Goal: Entertainment & Leisure: Consume media (video, audio)

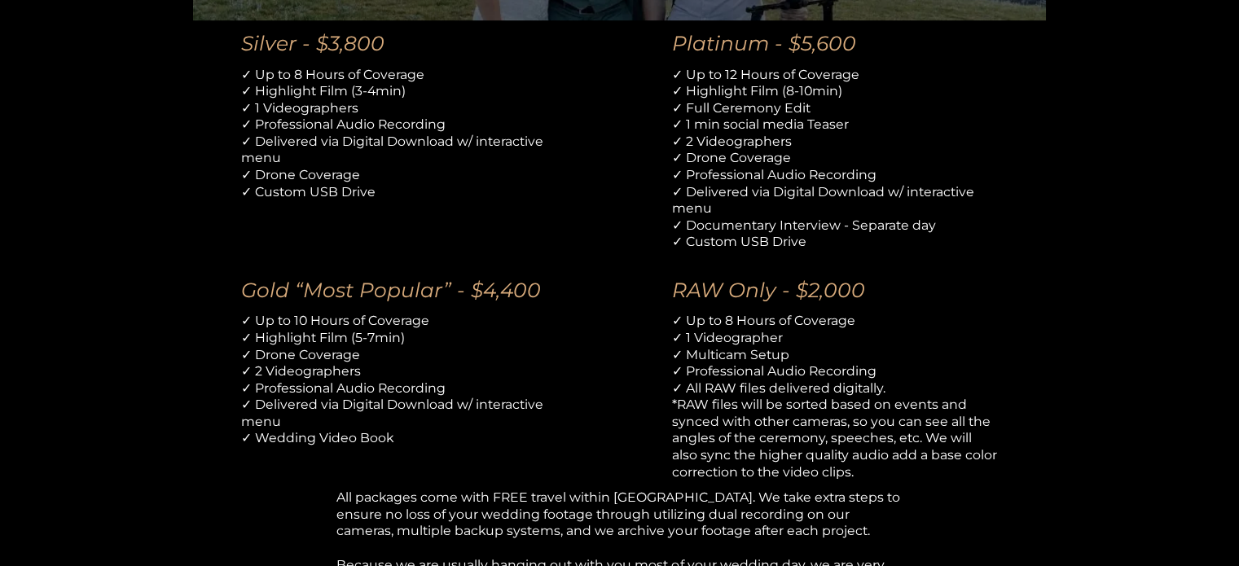
scroll to position [1059, 0]
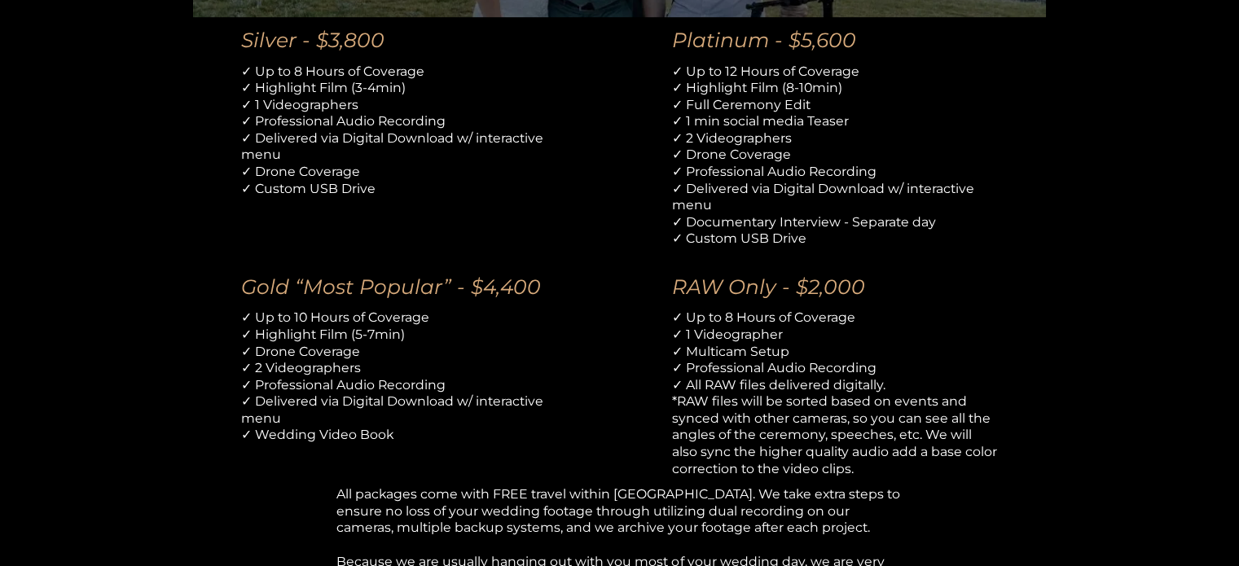
drag, startPoint x: 773, startPoint y: 213, endPoint x: 503, endPoint y: 178, distance: 272.0
click at [504, 178] on p "✓ Up to 8 Hours of Coverage ✓ Highlight Film (3-4min) ✓ 1 Videographers ✓ Profe…" at bounding box center [404, 131] width 326 height 134
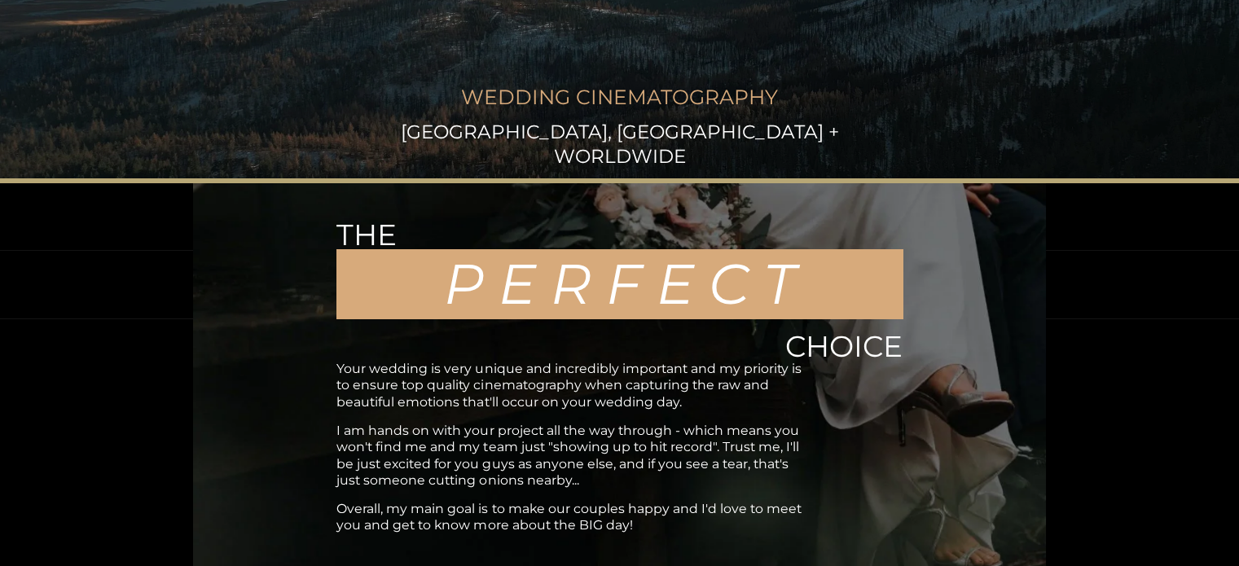
scroll to position [0, 0]
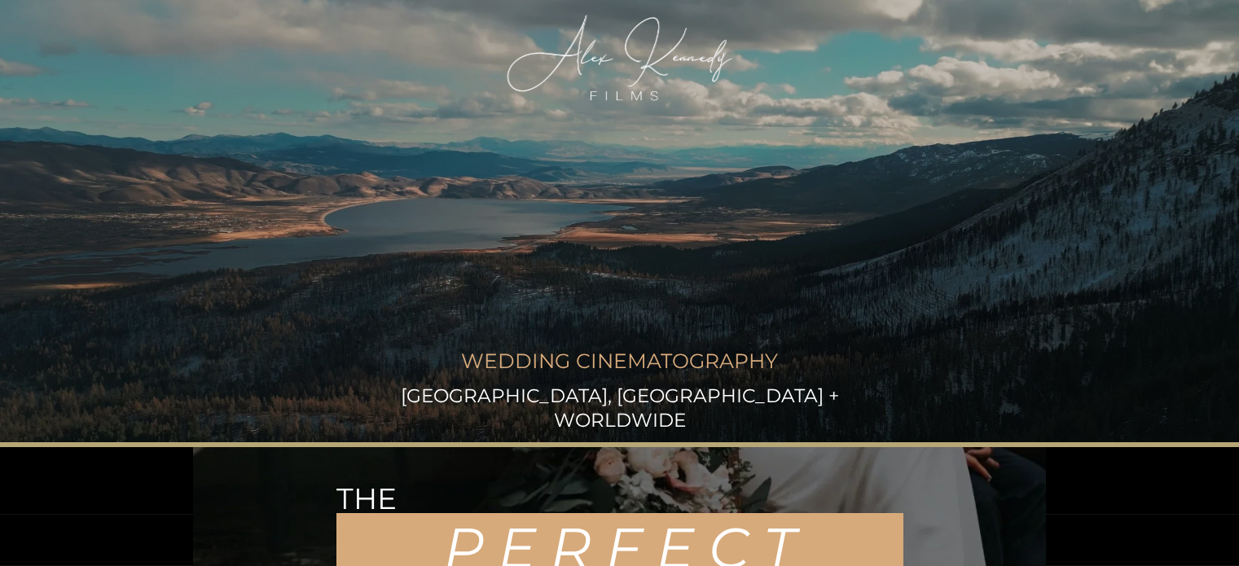
click at [658, 35] on div at bounding box center [619, 57] width 231 height 91
click at [652, 80] on div at bounding box center [619, 57] width 231 height 91
drag, startPoint x: 623, startPoint y: 61, endPoint x: 639, endPoint y: 50, distance: 19.9
click at [623, 61] on div at bounding box center [619, 57] width 231 height 91
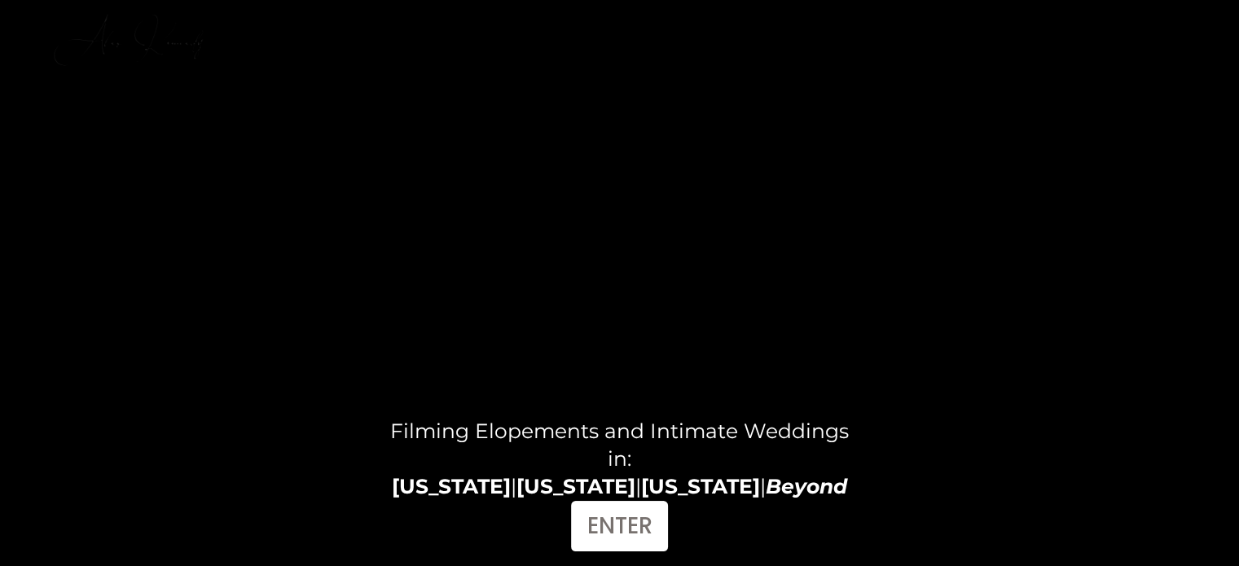
click at [1030, 29] on link "FILMS" at bounding box center [1019, 23] width 54 height 23
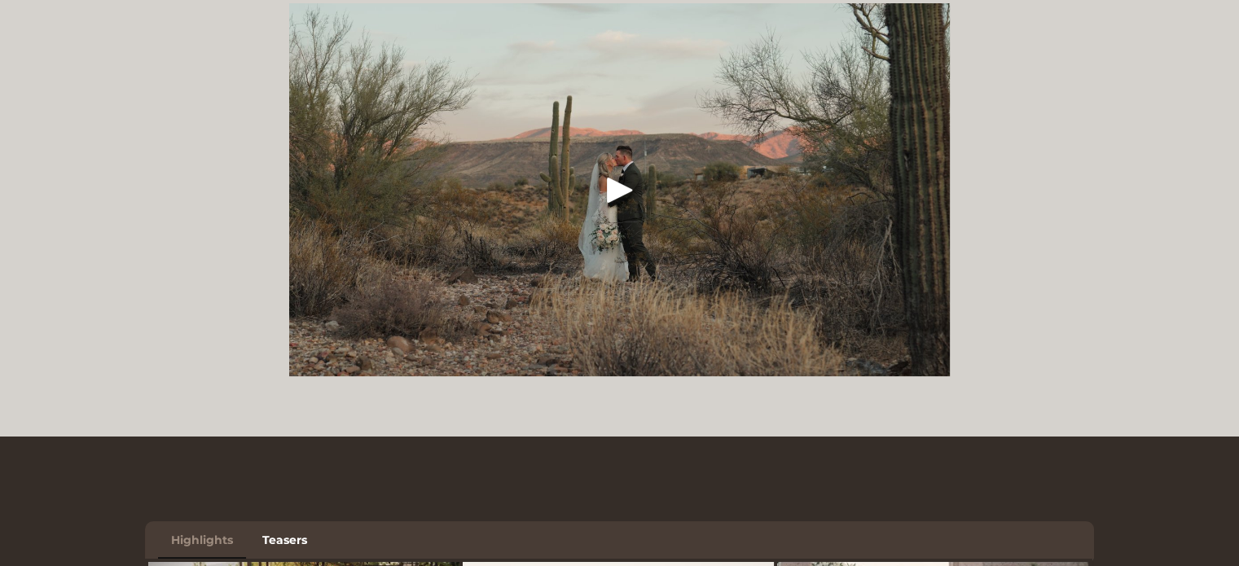
scroll to position [81, 0]
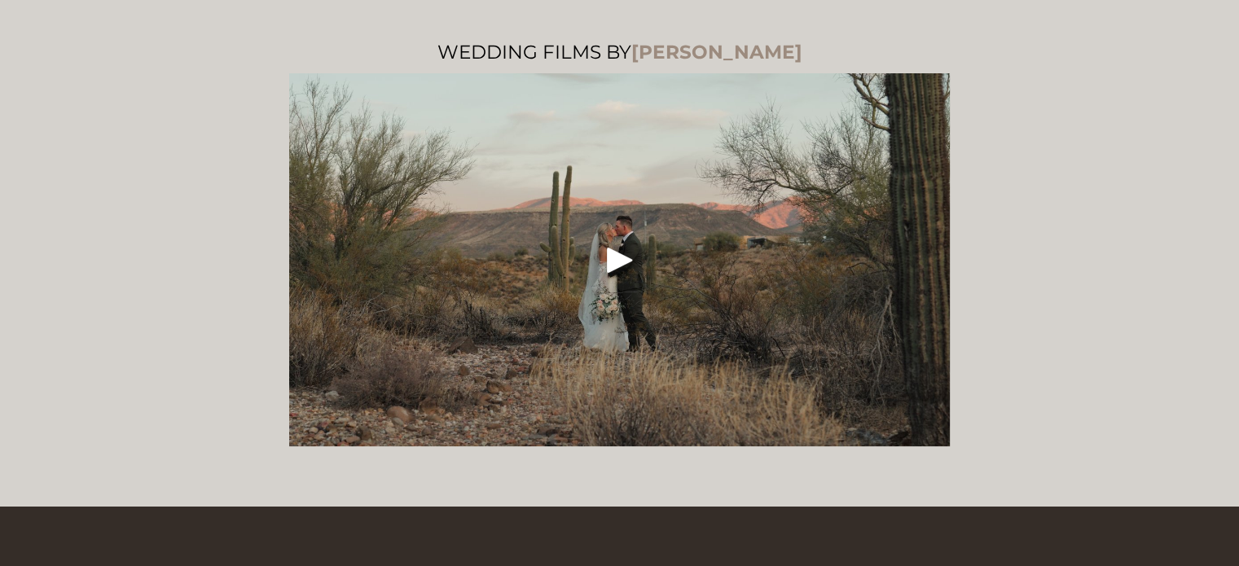
click at [623, 258] on div "Play" at bounding box center [620, 259] width 39 height 39
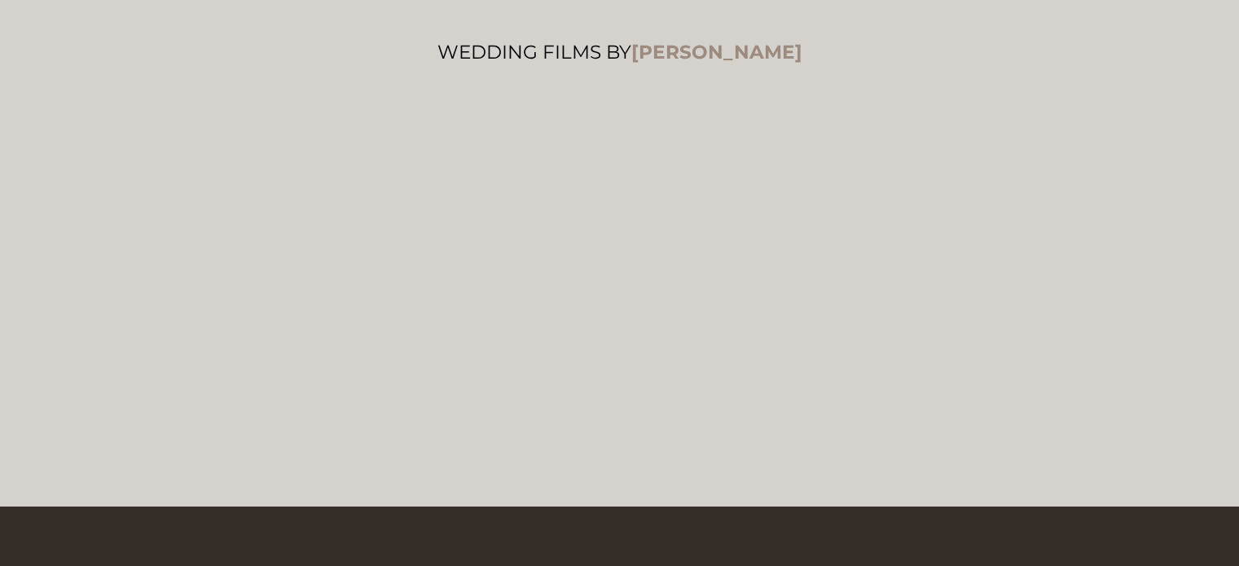
drag, startPoint x: 1043, startPoint y: 186, endPoint x: 1079, endPoint y: 103, distance: 90.5
click at [1079, 103] on div "WEDDING FILMS BY ALEX KENNEDY" at bounding box center [619, 237] width 1239 height 460
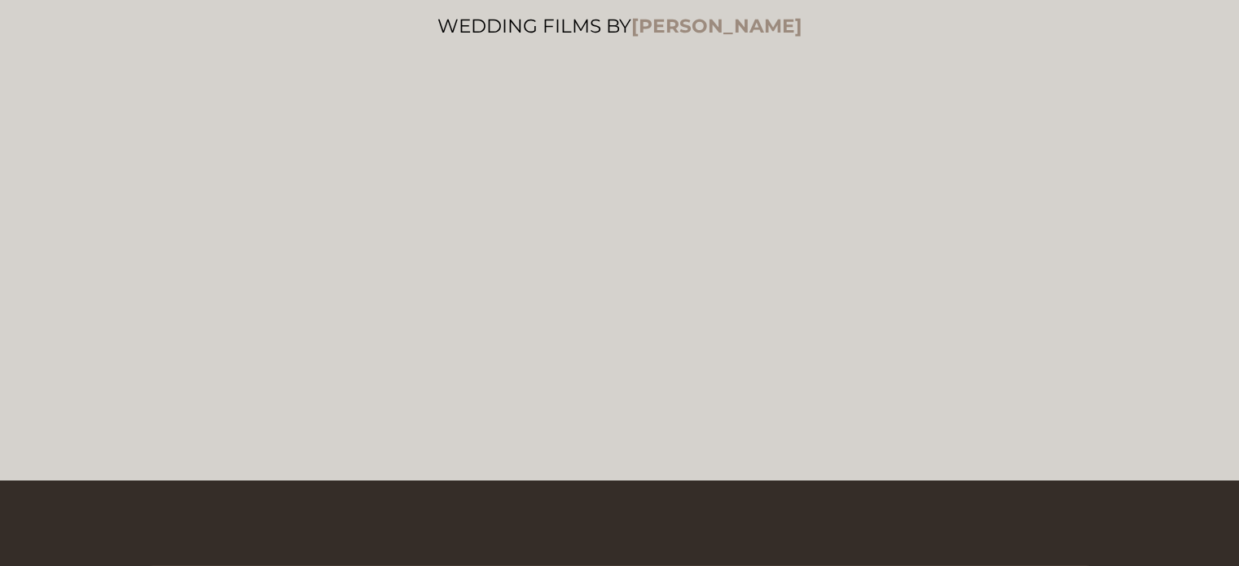
scroll to position [0, 0]
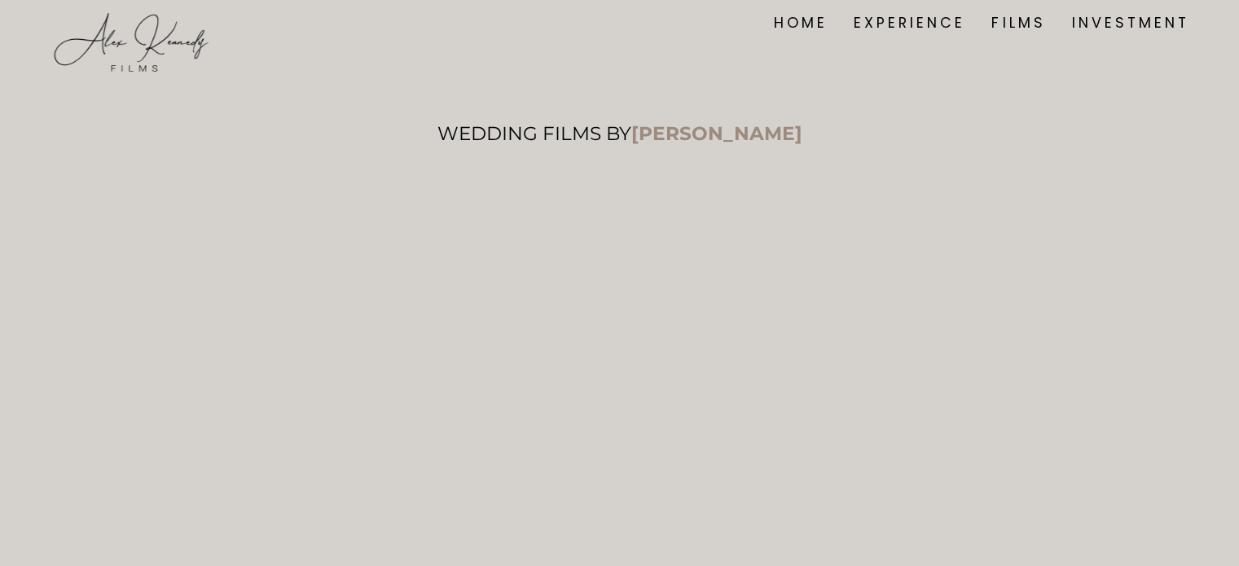
click at [1015, 31] on link "FILMS" at bounding box center [1019, 23] width 54 height 23
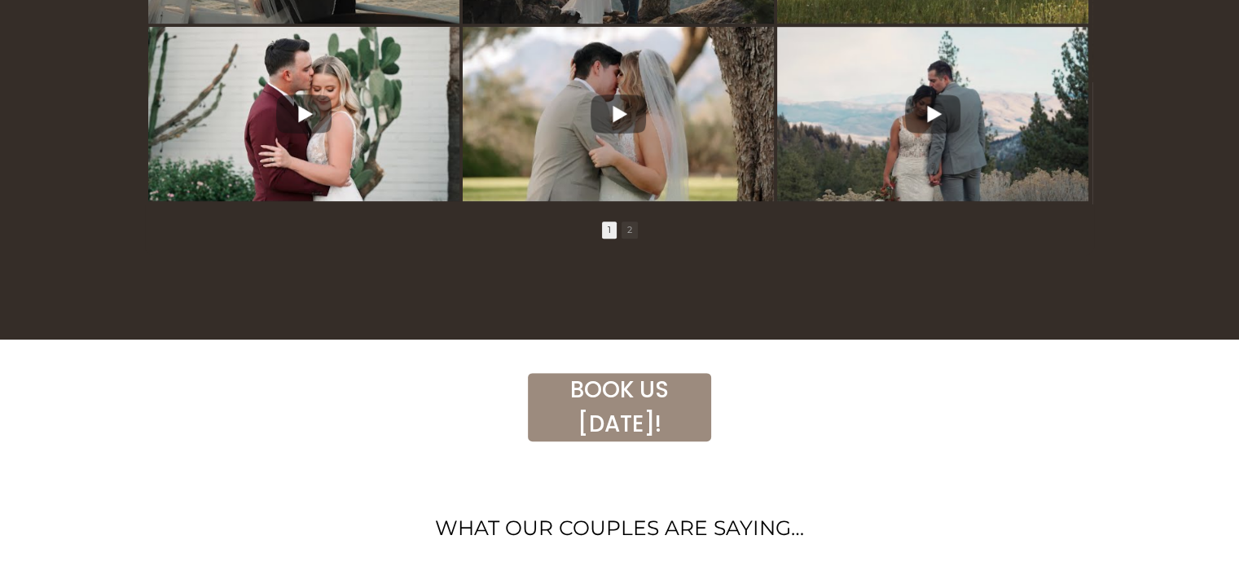
scroll to position [1222, 0]
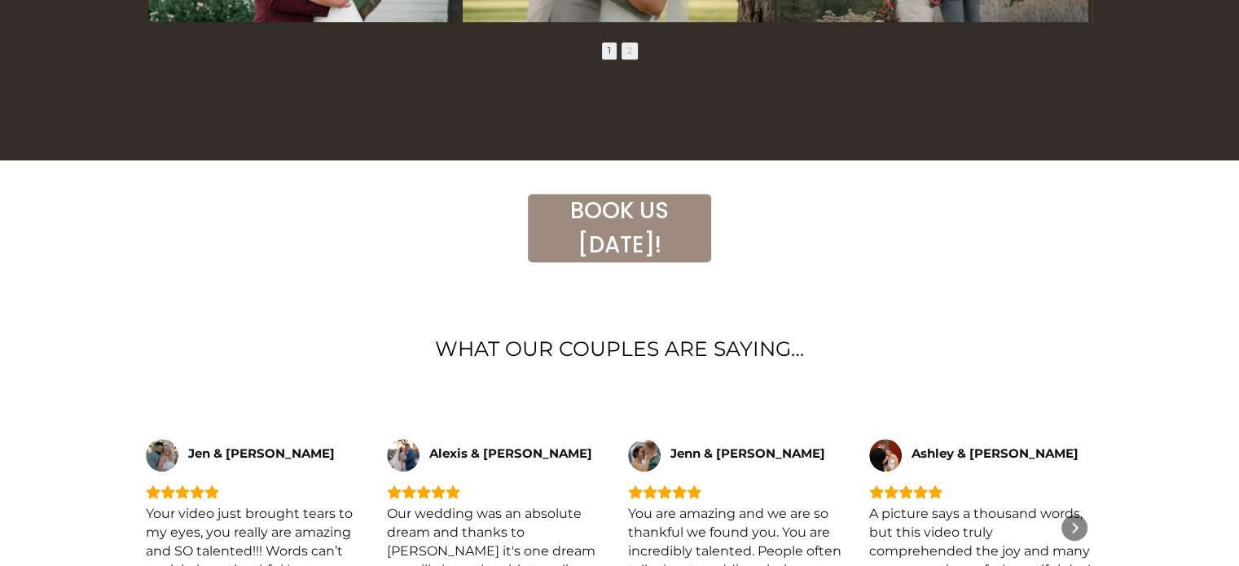
click at [630, 59] on span "2" at bounding box center [630, 50] width 16 height 17
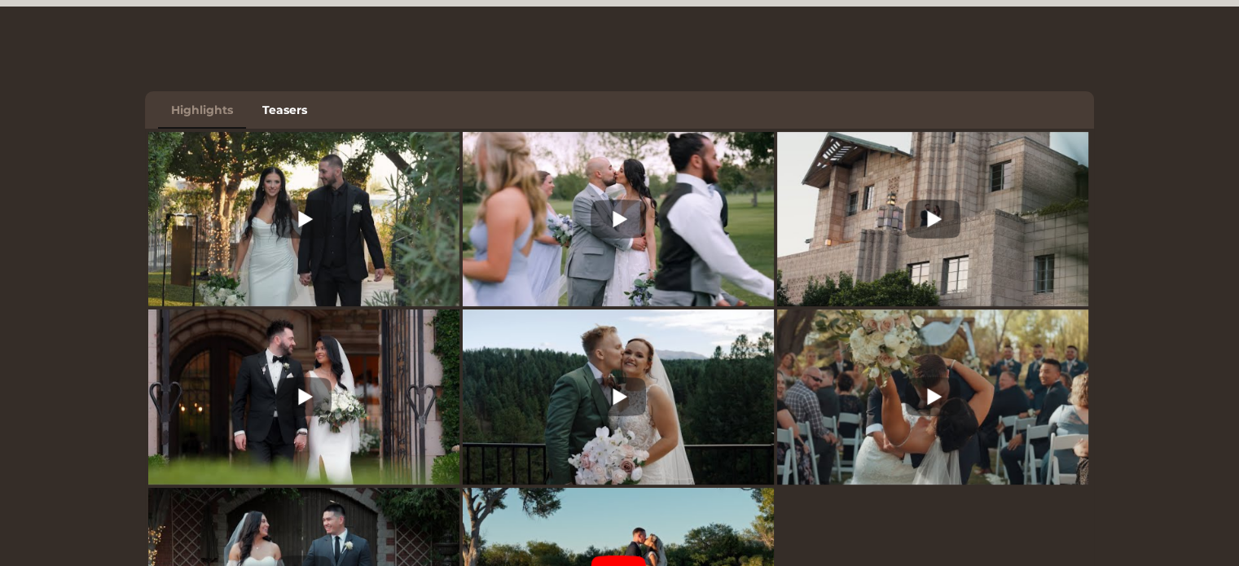
scroll to position [815, 0]
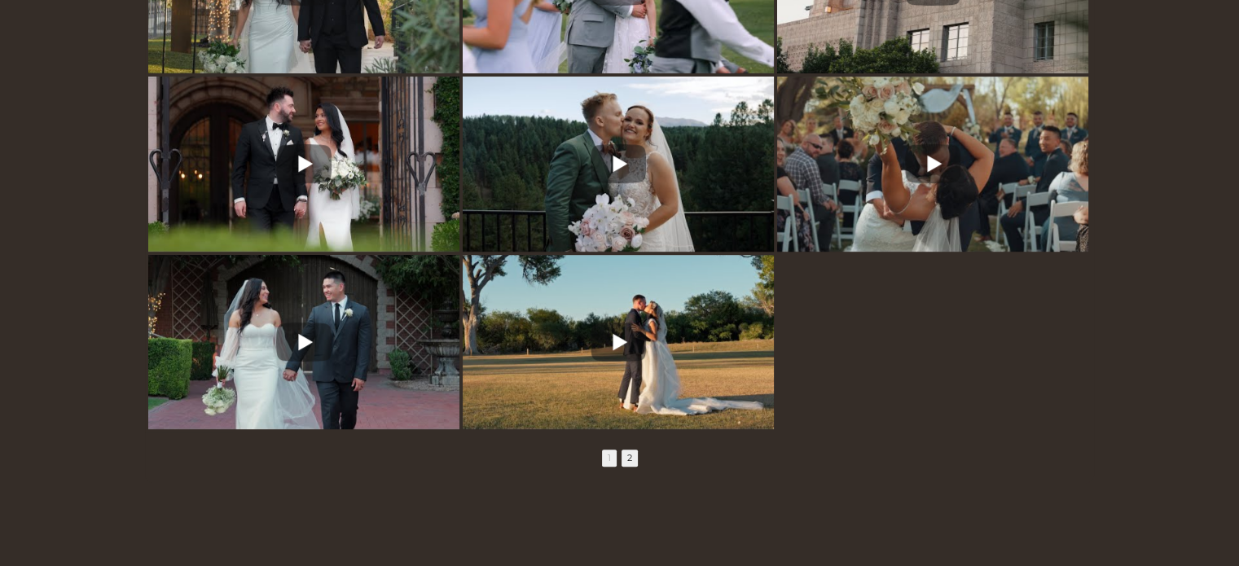
click at [604, 465] on span "1" at bounding box center [609, 458] width 15 height 17
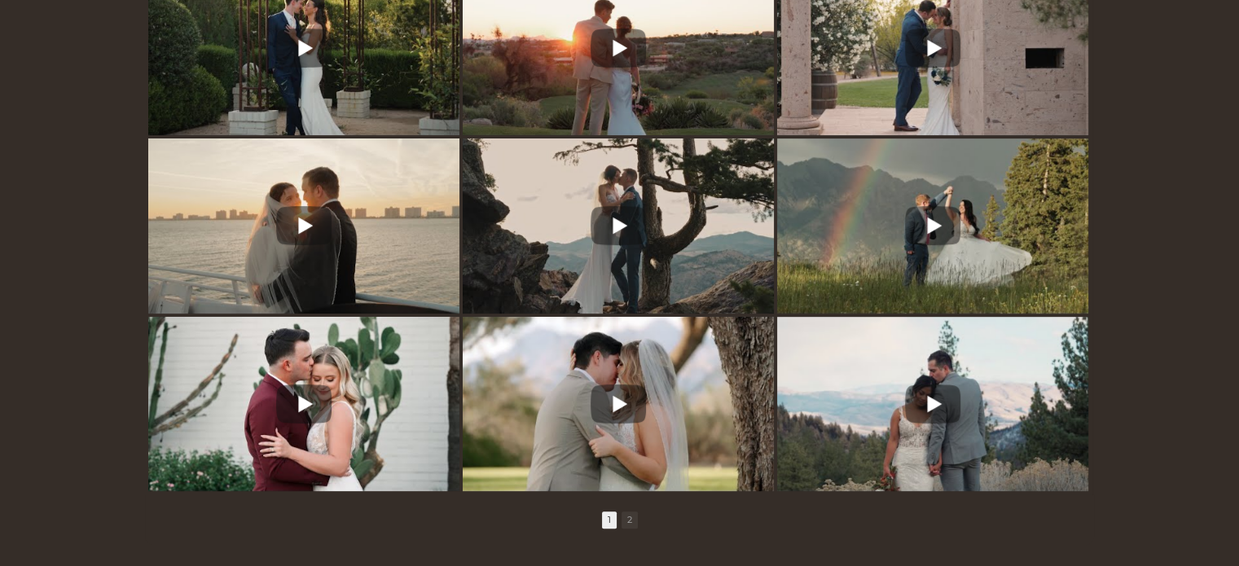
scroll to position [652, 0]
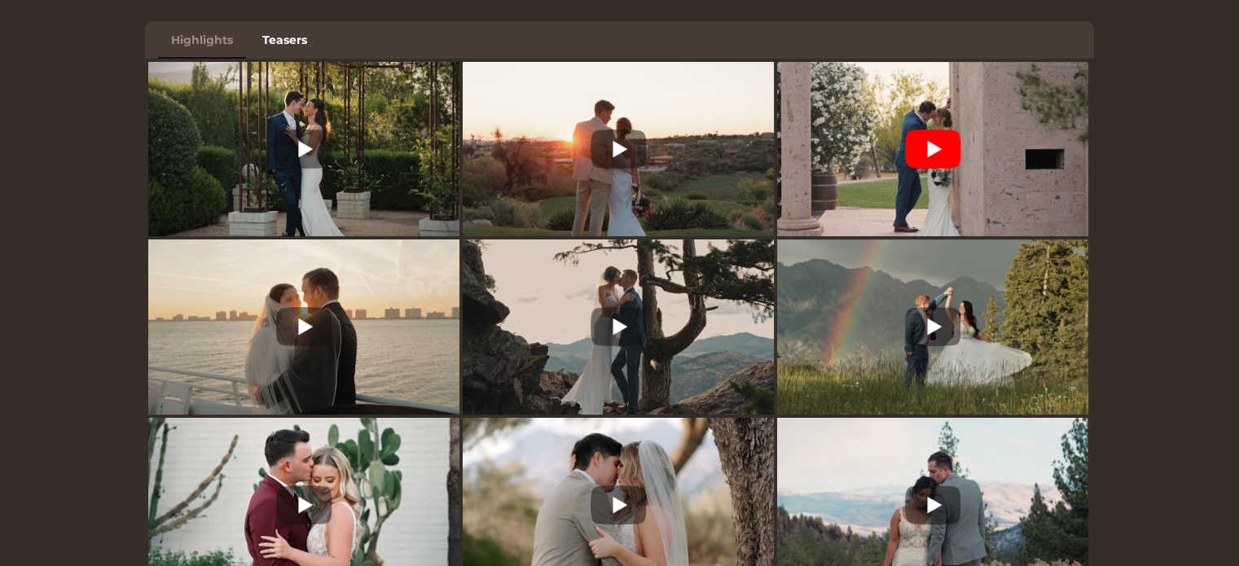
click at [1023, 151] on img at bounding box center [932, 150] width 311 height 234
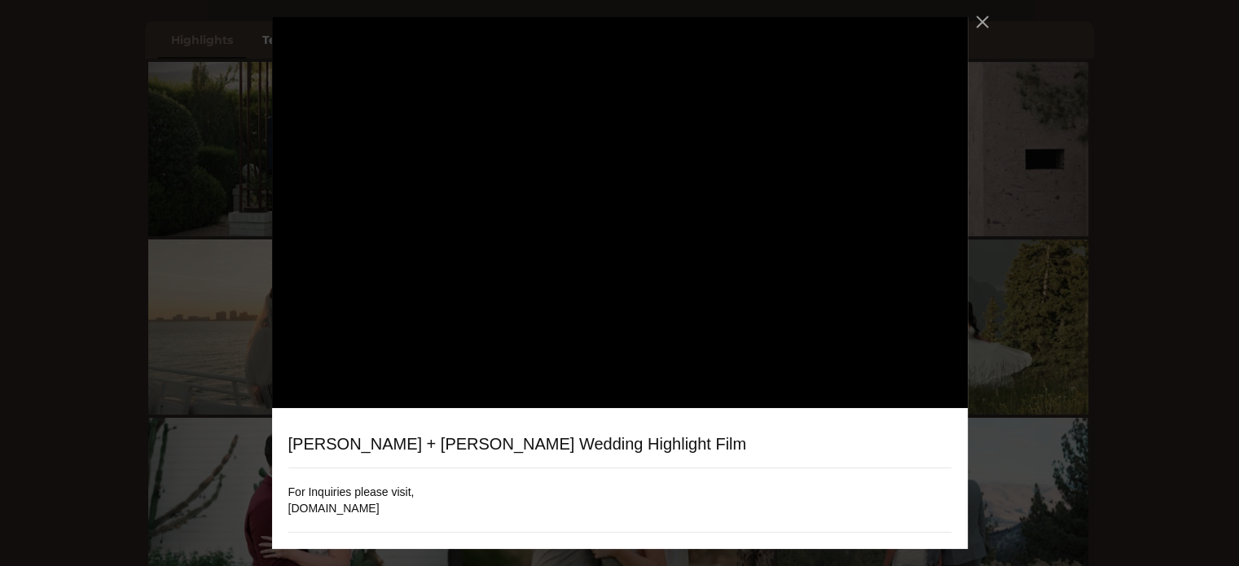
click at [1095, 138] on div "Alexa + Adam Wedding Highlight Film For Inquiries please visit, alexkennedyfilm…" at bounding box center [619, 283] width 1239 height 566
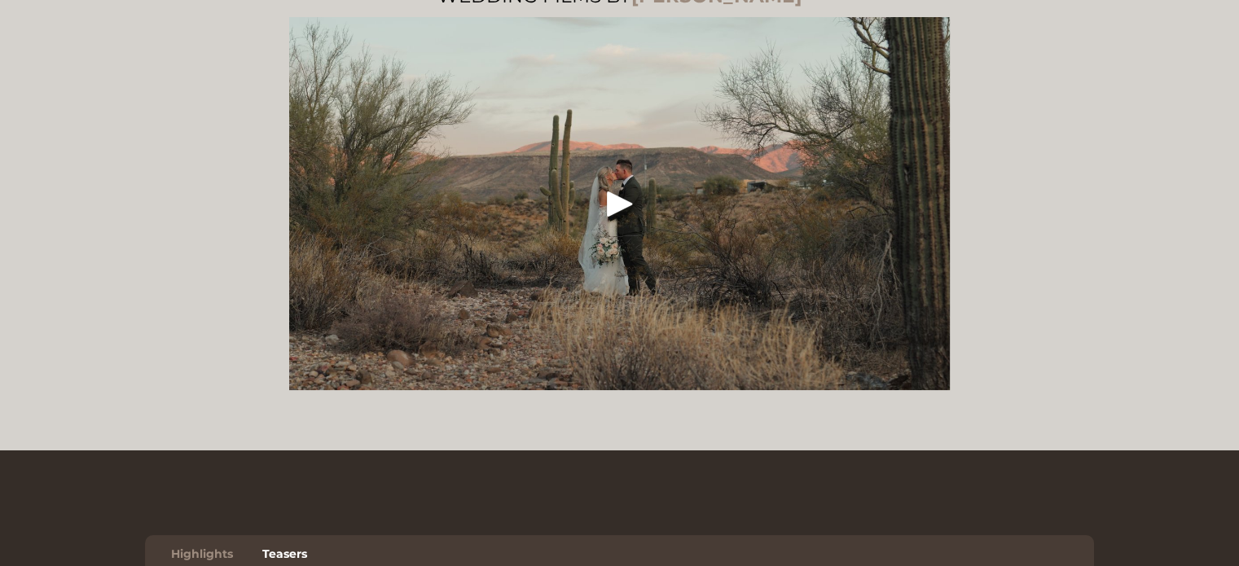
scroll to position [0, 0]
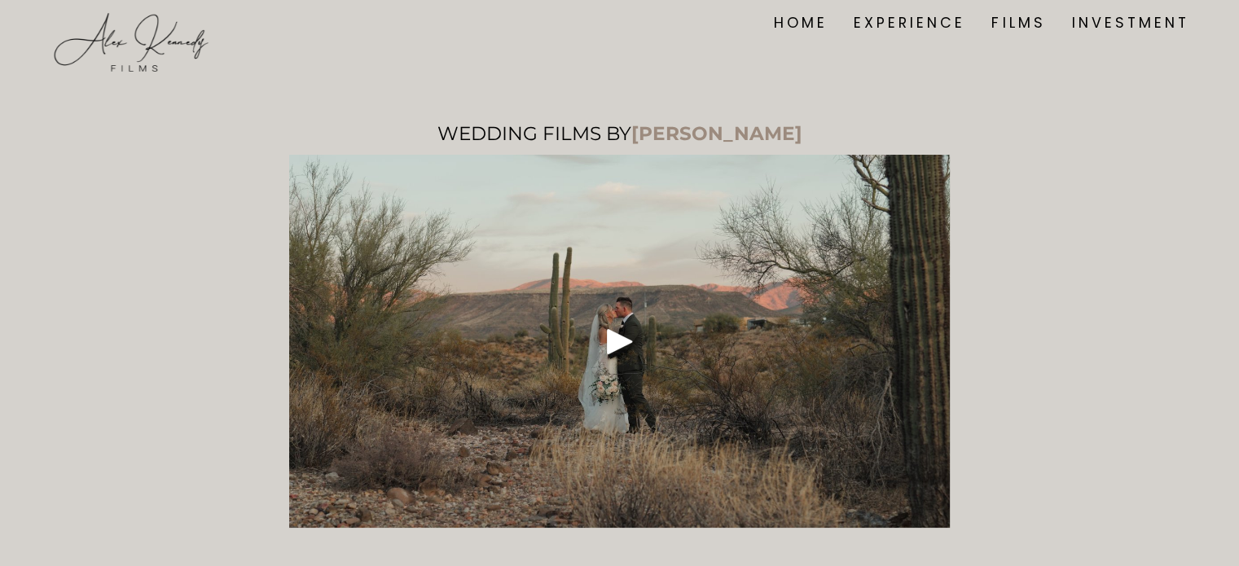
click at [927, 25] on link "EXPERIENCE" at bounding box center [910, 23] width 112 height 23
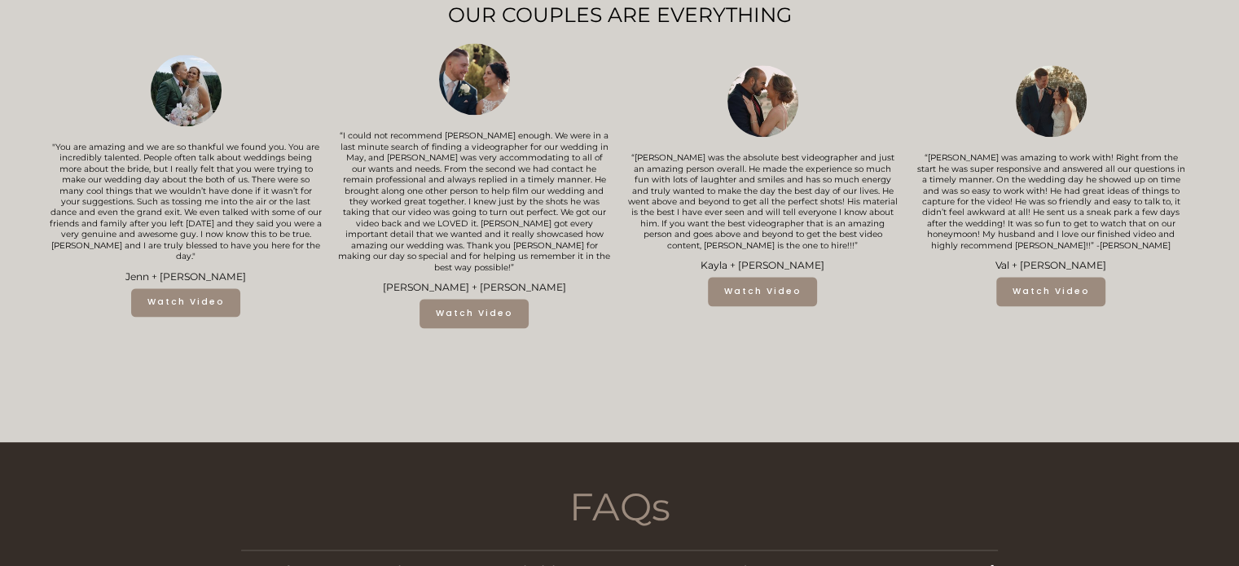
scroll to position [1874, 0]
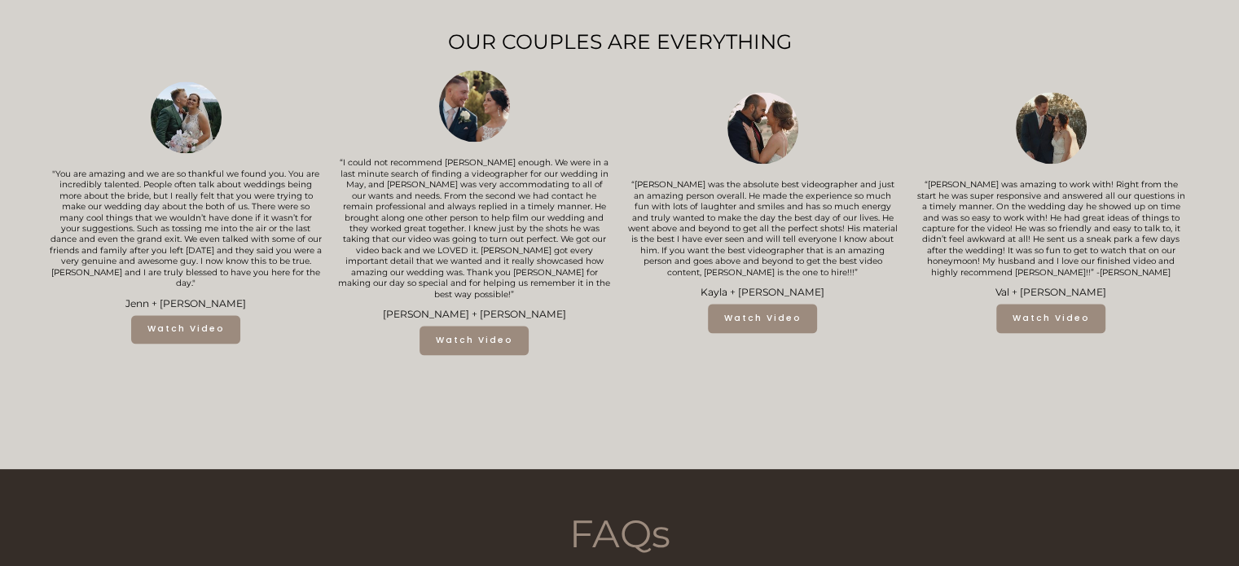
click at [208, 338] on link "Watch Video" at bounding box center [185, 329] width 109 height 29
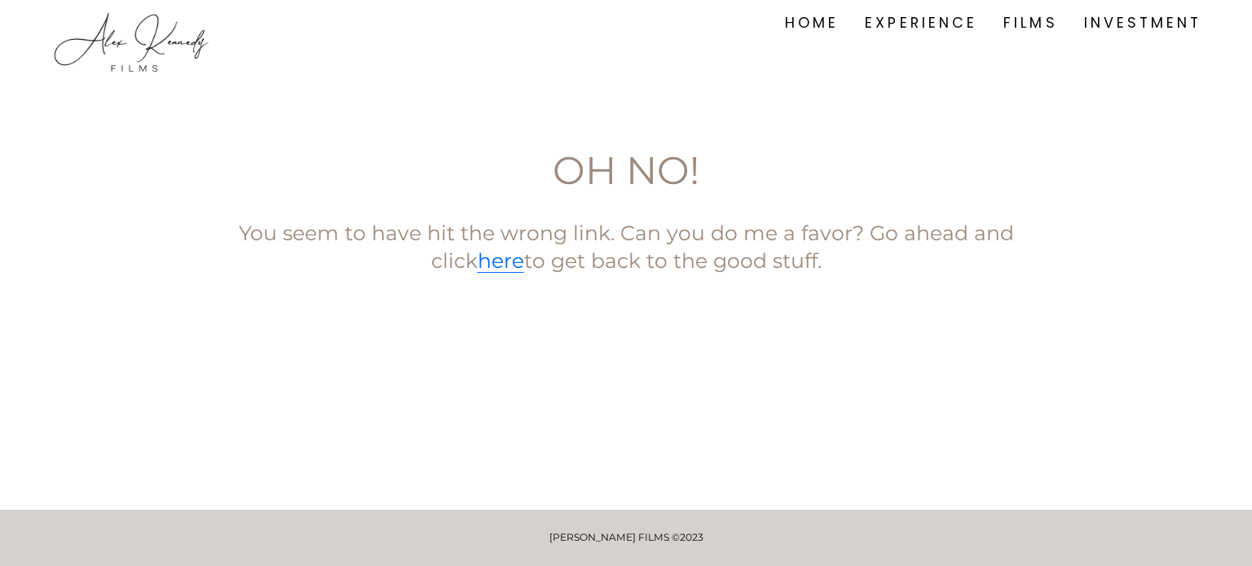
click at [921, 28] on link "EXPERIENCE" at bounding box center [921, 23] width 112 height 23
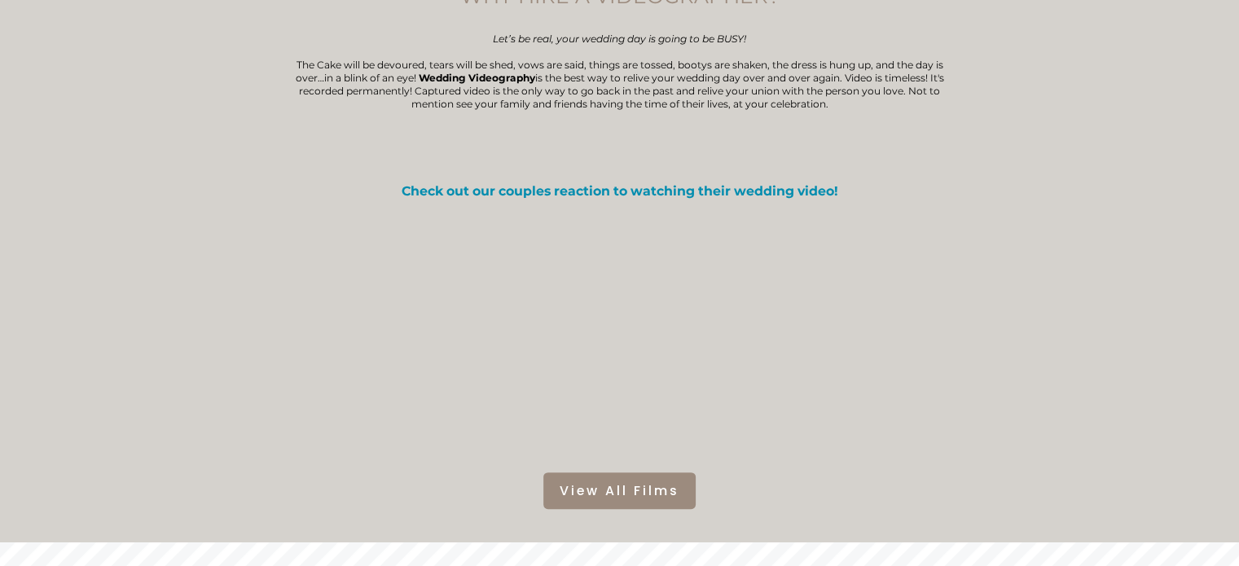
scroll to position [326, 0]
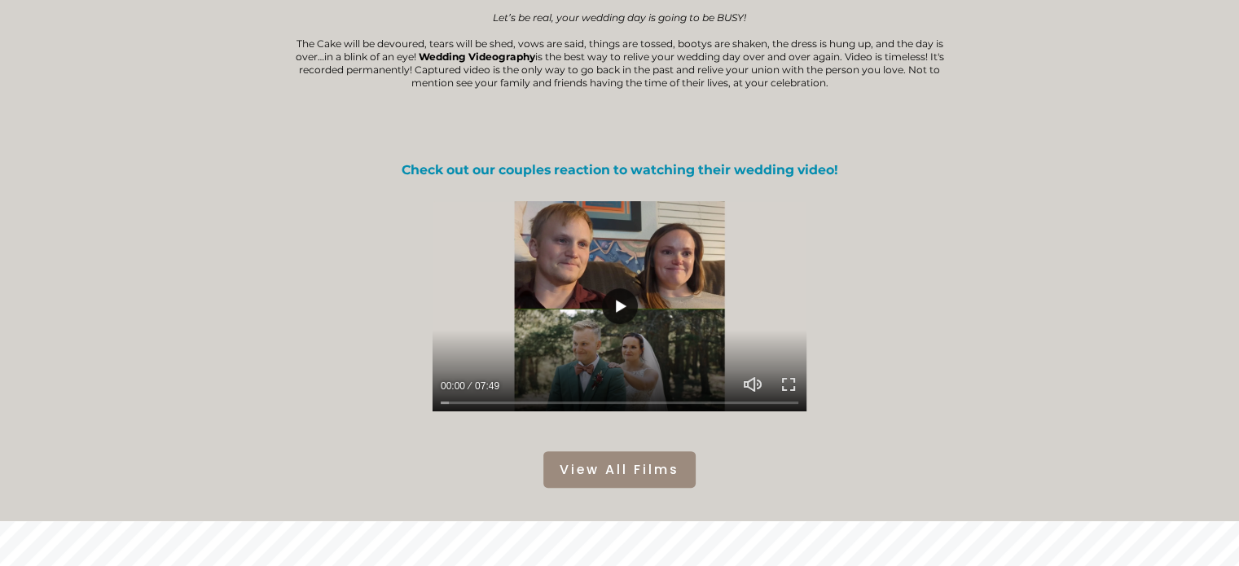
click at [628, 296] on button "Play" at bounding box center [620, 306] width 36 height 36
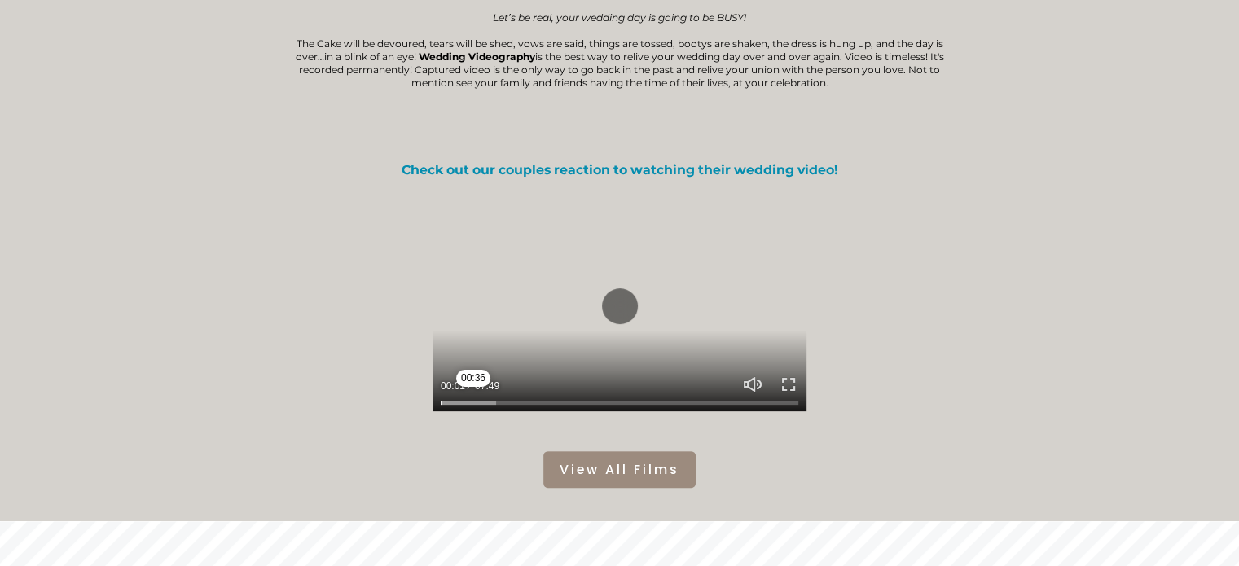
click at [473, 406] on input "Seek" at bounding box center [620, 402] width 358 height 11
click at [486, 407] on input "Seek" at bounding box center [620, 402] width 358 height 11
click at [502, 408] on input "Seek" at bounding box center [620, 402] width 358 height 11
click at [525, 408] on input "Seek" at bounding box center [620, 402] width 358 height 11
click at [551, 407] on input "Seek" at bounding box center [620, 402] width 358 height 11
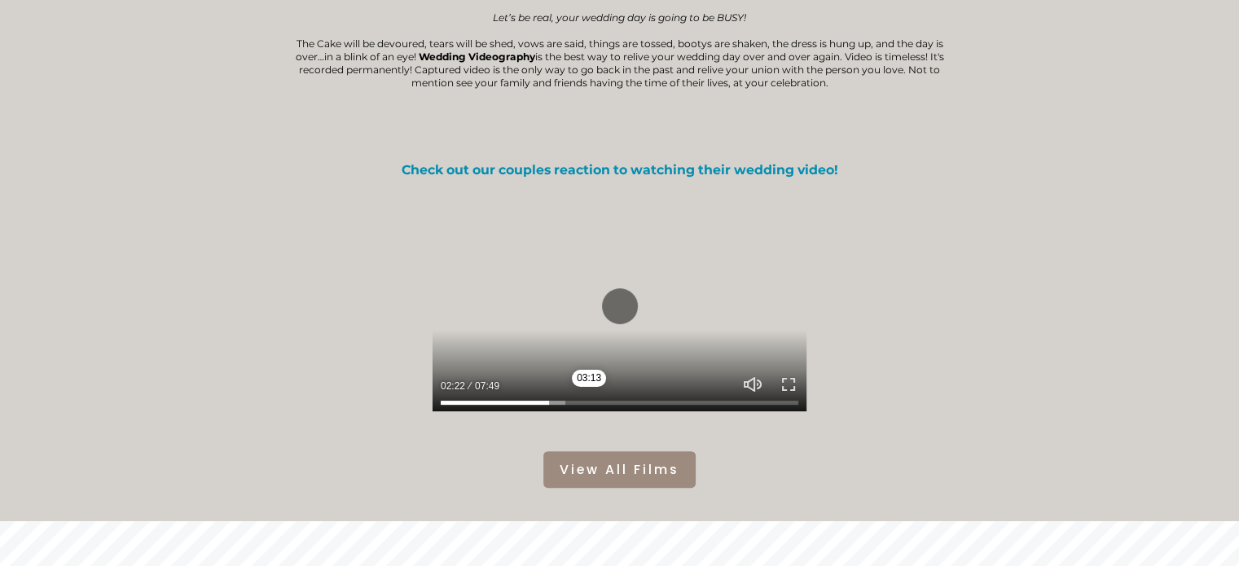
click at [589, 408] on input "Seek" at bounding box center [620, 402] width 358 height 11
click at [623, 407] on input "Seek" at bounding box center [620, 402] width 358 height 11
click at [669, 406] on input "Seek" at bounding box center [620, 402] width 358 height 11
click at [711, 407] on input "Seek" at bounding box center [620, 402] width 358 height 11
click at [622, 305] on button "Play" at bounding box center [620, 306] width 36 height 36
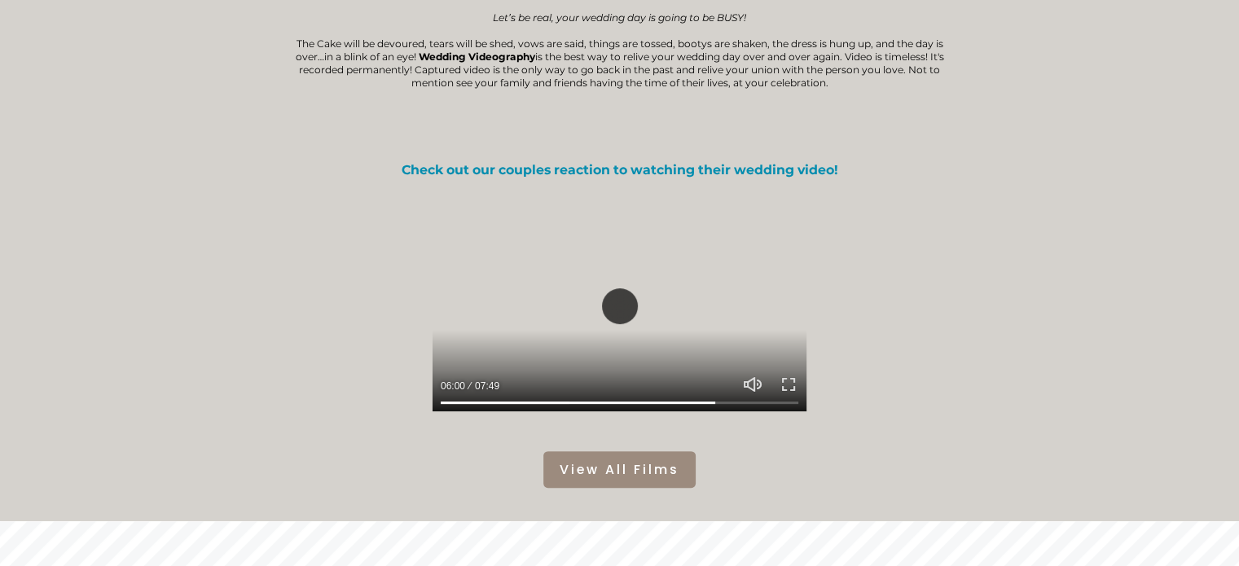
type input "*****"
